Goal: Information Seeking & Learning: Learn about a topic

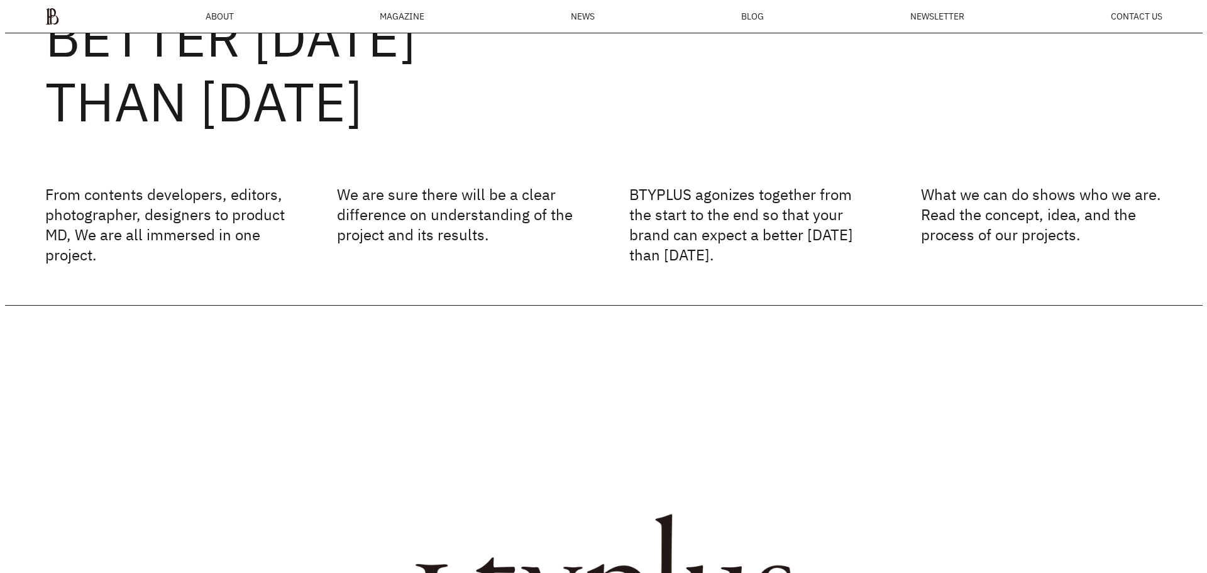
scroll to position [49, 0]
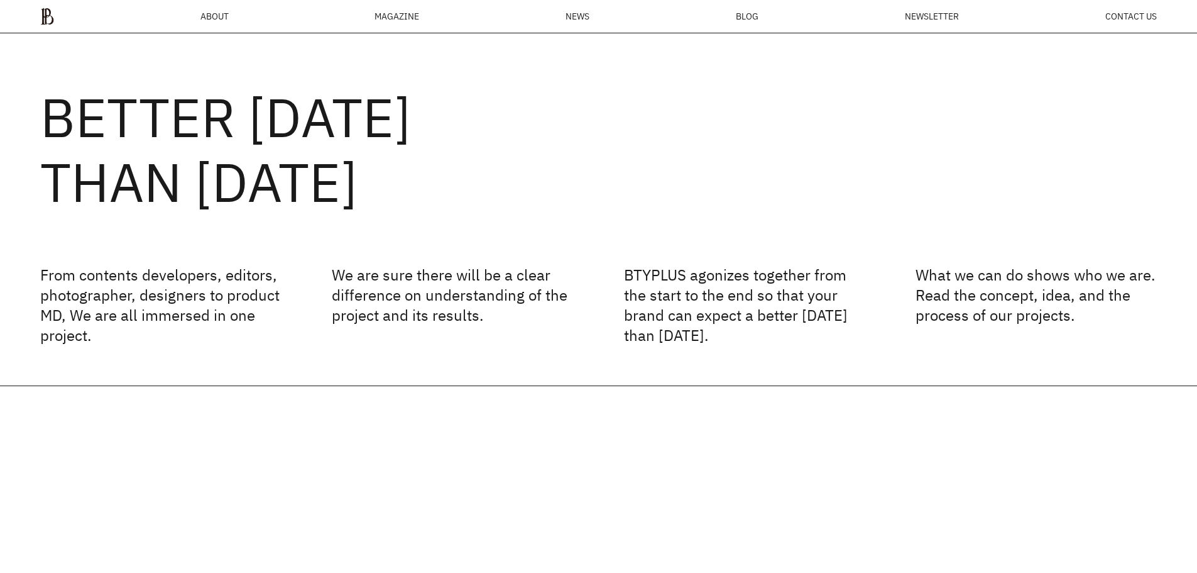
click at [382, 21] on div "MAGAZINE" at bounding box center [397, 16] width 45 height 9
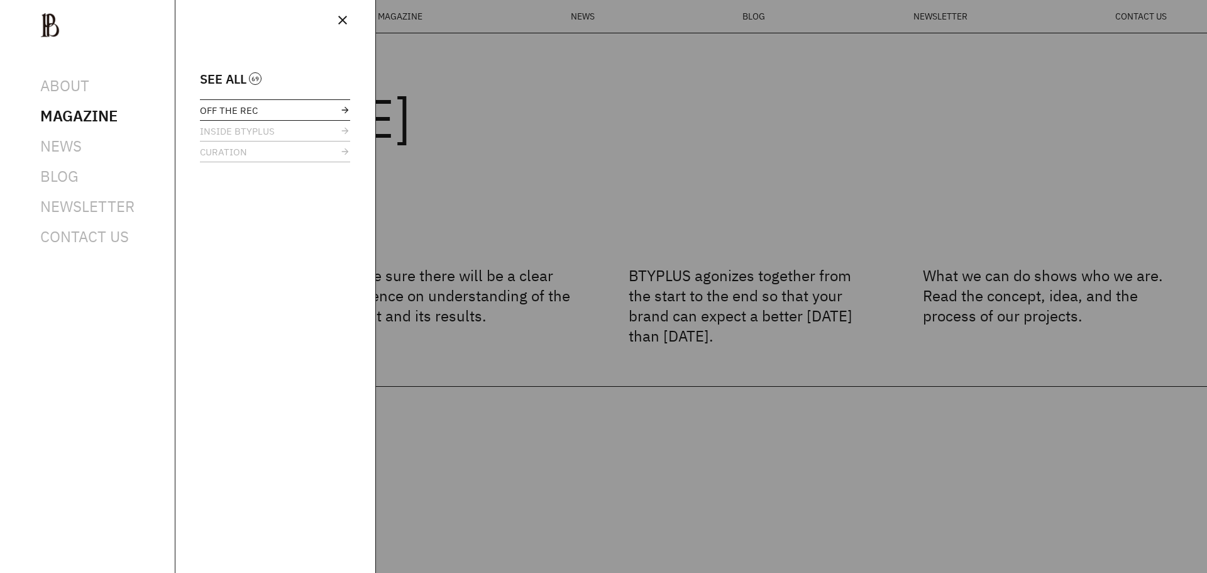
click at [228, 114] on span "OFF THE REC" at bounding box center [229, 110] width 58 height 9
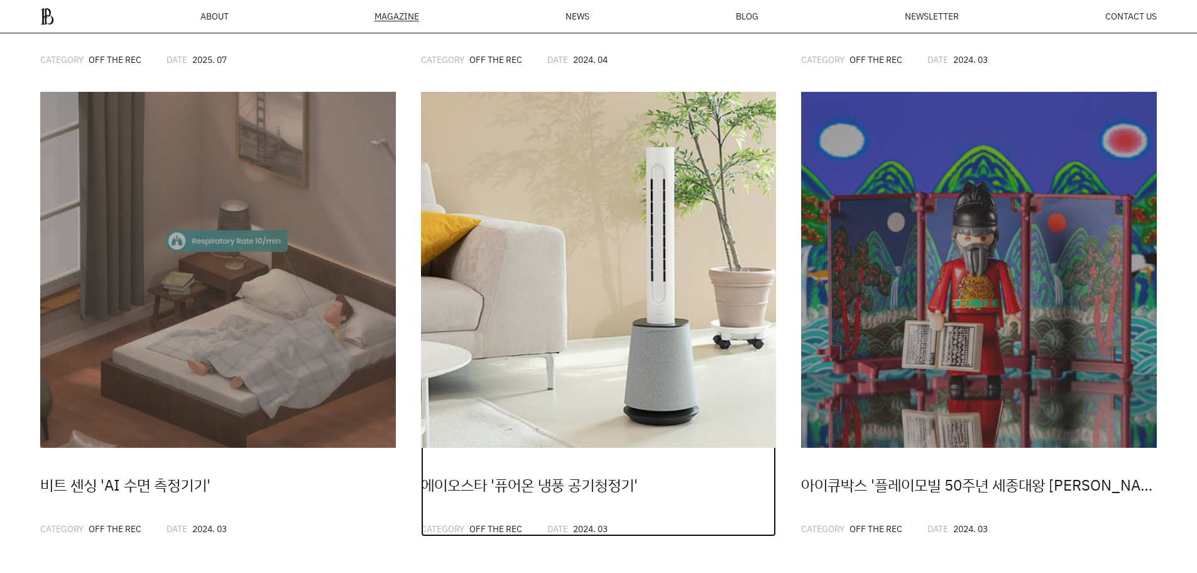
click at [693, 314] on img at bounding box center [599, 270] width 356 height 356
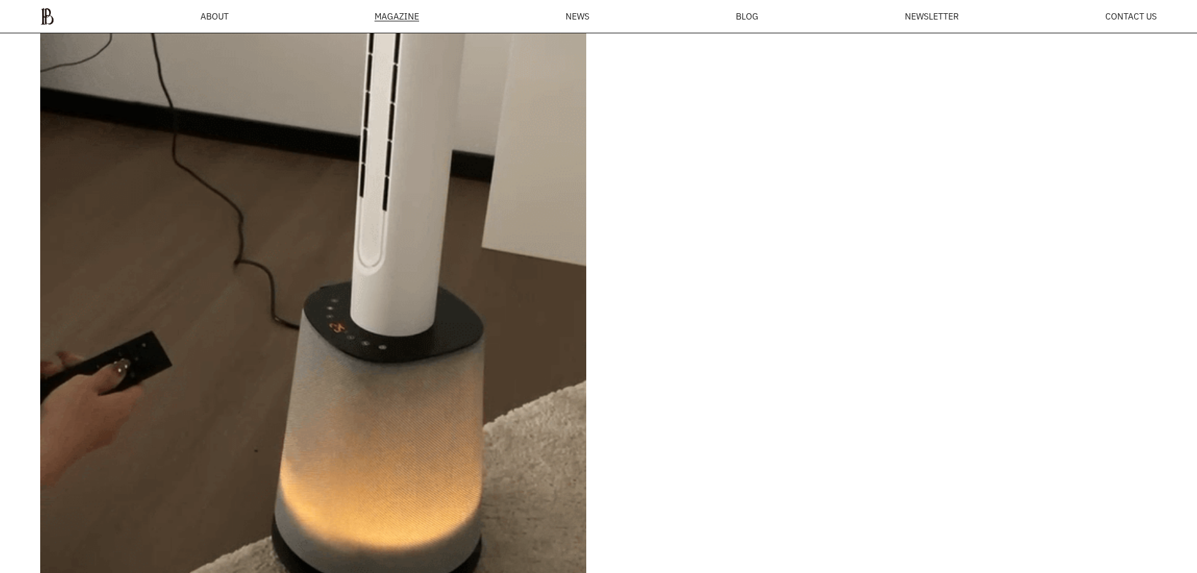
scroll to position [5261, 0]
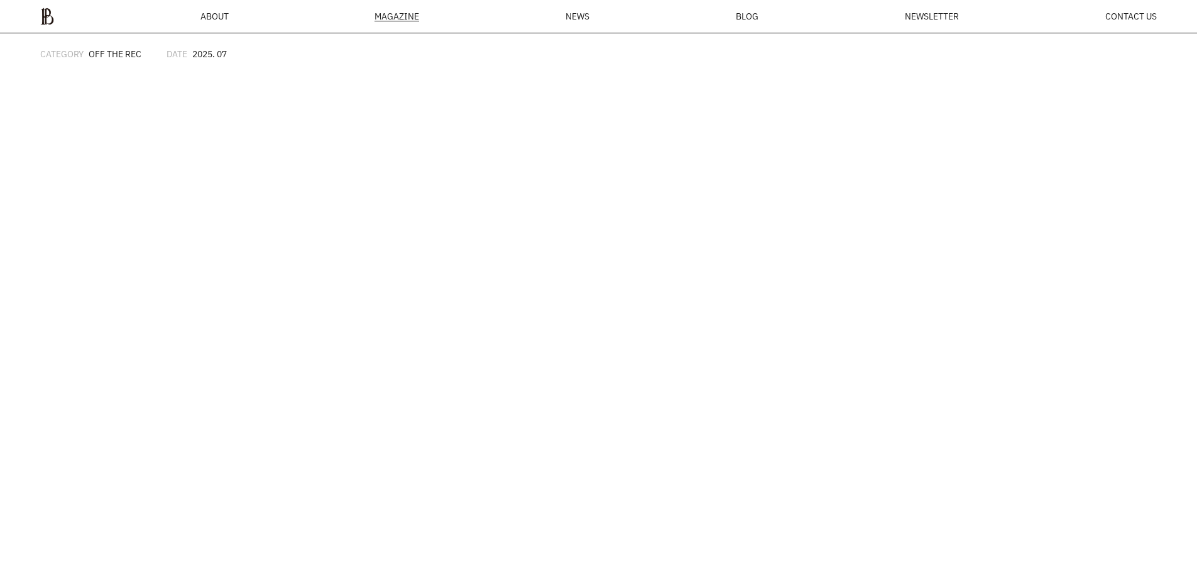
scroll to position [674, 0]
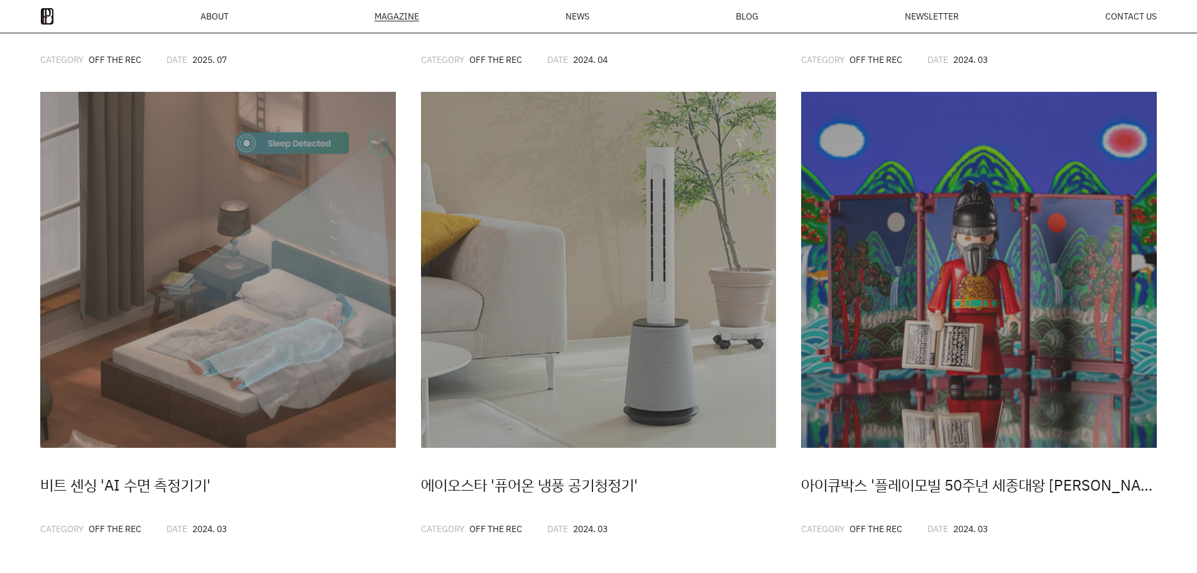
click at [44, 18] on img at bounding box center [47, 17] width 14 height 18
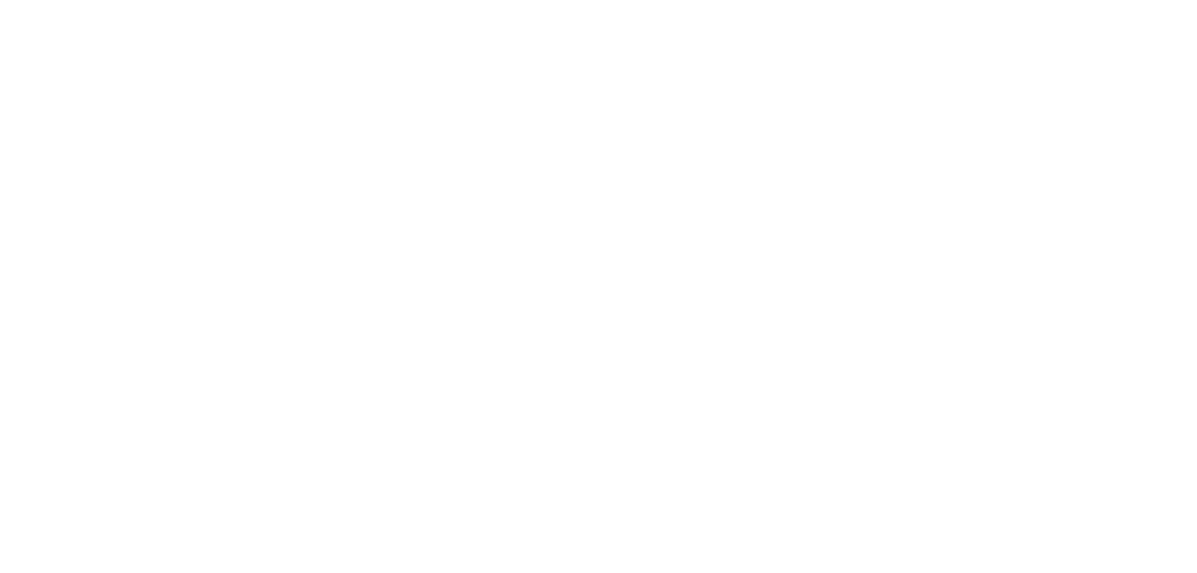
click at [0, 0] on html at bounding box center [0, 0] width 0 height 0
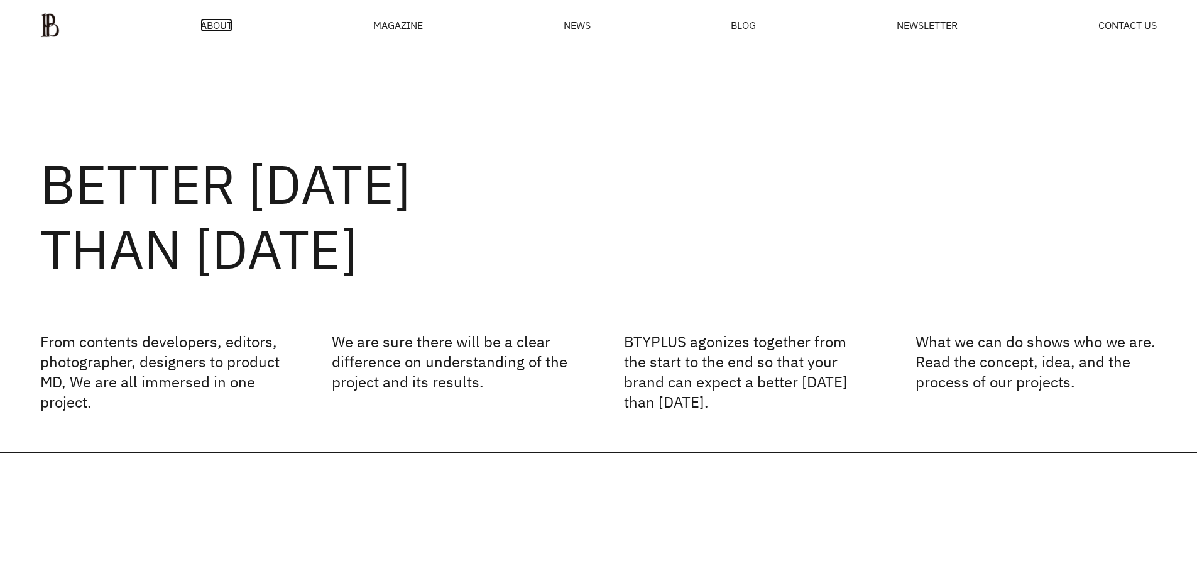
click at [219, 25] on span "ABOUT" at bounding box center [217, 25] width 32 height 10
